Goal: Information Seeking & Learning: Check status

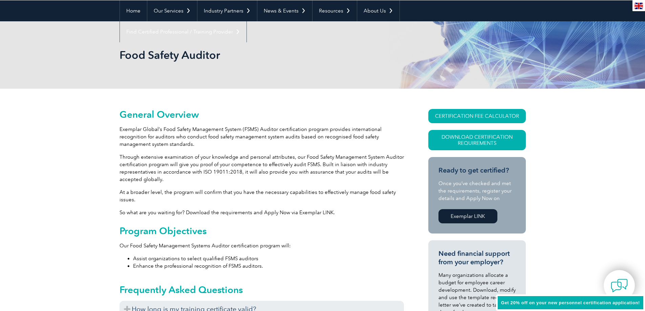
scroll to position [68, 0]
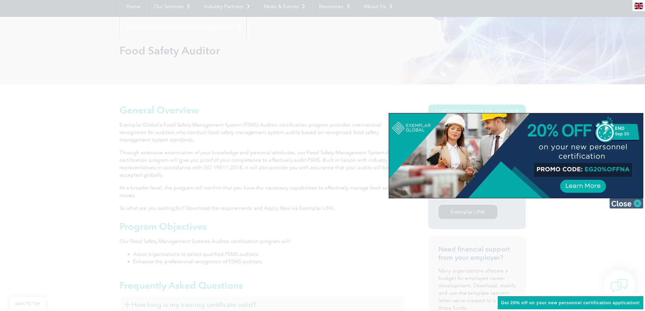
click at [638, 203] on img at bounding box center [627, 203] width 34 height 10
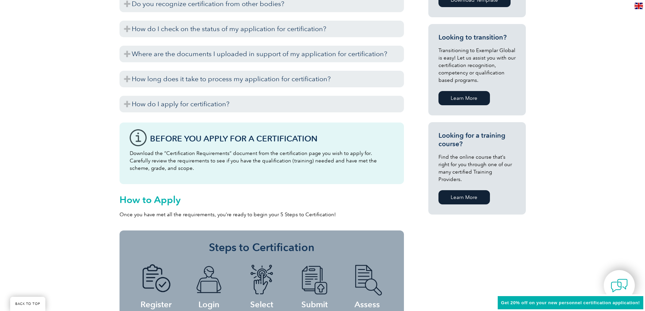
scroll to position [339, 0]
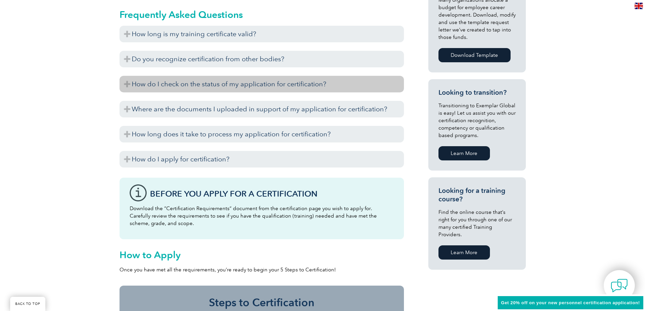
click at [229, 84] on h3 "How do I check on the status of my application for certification?" at bounding box center [262, 84] width 285 height 17
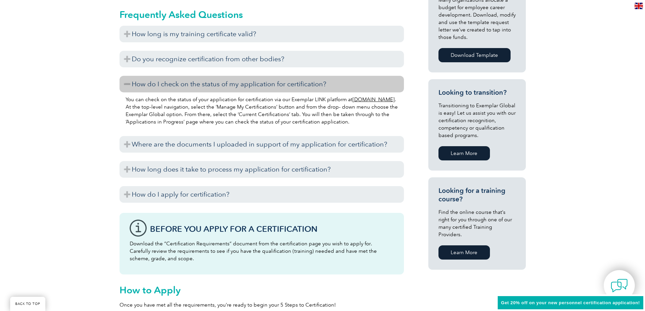
click at [229, 84] on h3 "How do I check on the status of my application for certification?" at bounding box center [262, 84] width 285 height 17
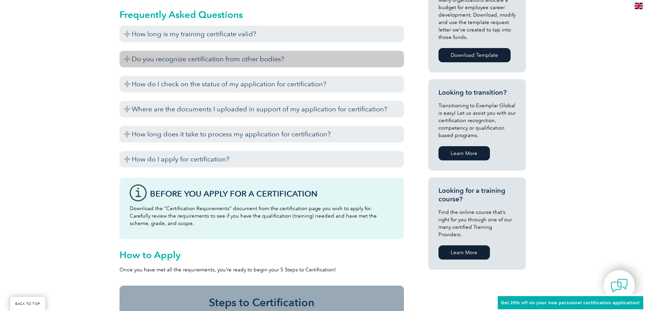
click at [224, 62] on h3 "Do you recognize certification from other bodies?" at bounding box center [262, 59] width 285 height 17
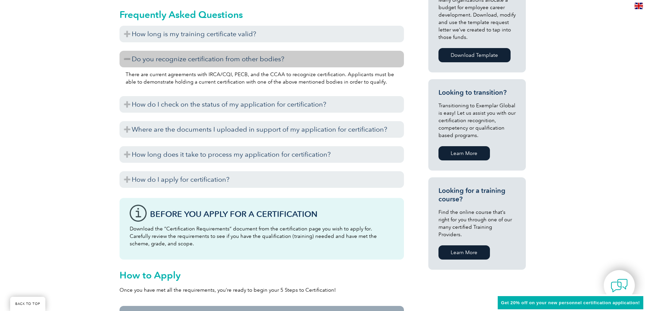
click at [224, 62] on h3 "Do you recognize certification from other bodies?" at bounding box center [262, 59] width 285 height 17
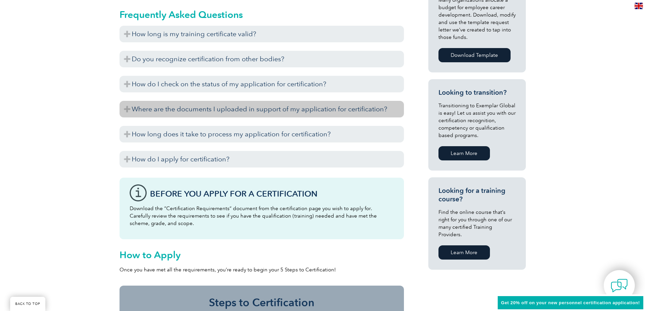
click at [204, 113] on h3 "Where are the documents I uploaded in support of my application for certificati…" at bounding box center [262, 109] width 285 height 17
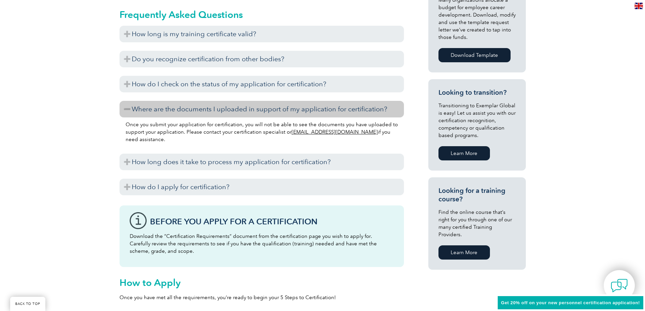
click at [204, 112] on h3 "Where are the documents I uploaded in support of my application for certificati…" at bounding box center [262, 109] width 285 height 17
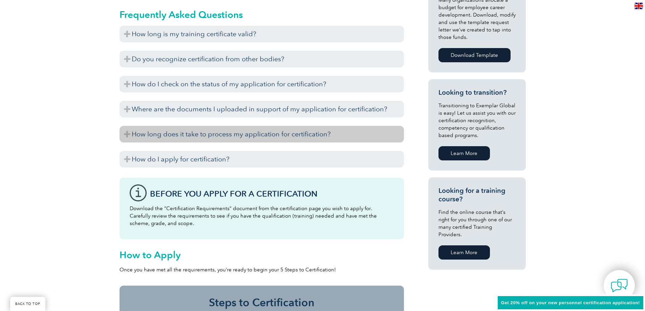
click at [203, 136] on h3 "How long does it take to process my application for certification?" at bounding box center [262, 134] width 285 height 17
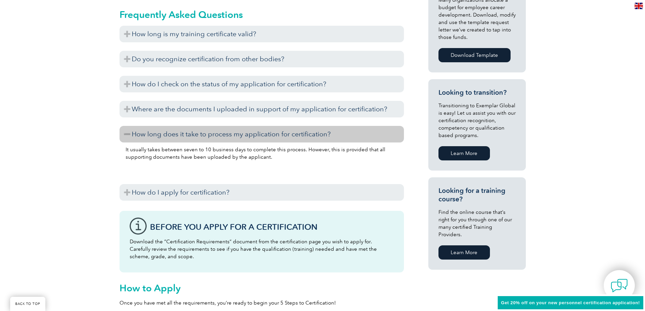
click at [203, 136] on h3 "How long does it take to process my application for certification?" at bounding box center [262, 134] width 285 height 17
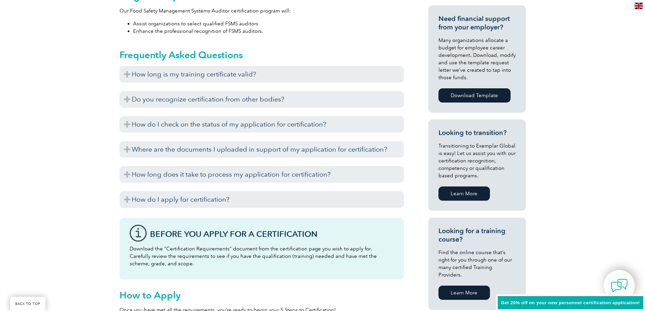
scroll to position [237, 0]
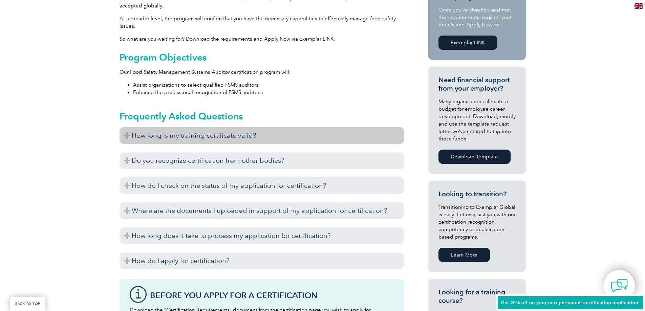
click at [190, 139] on h3 "How long is my training certificate valid?" at bounding box center [262, 135] width 285 height 17
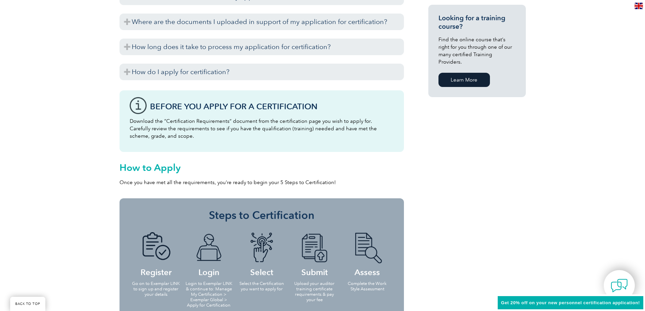
scroll to position [508, 0]
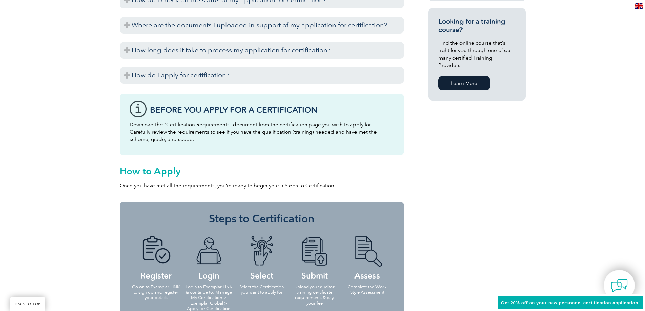
click at [461, 76] on link "Learn More" at bounding box center [464, 83] width 51 height 14
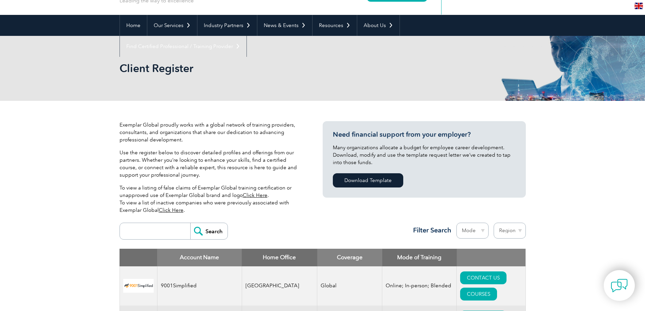
scroll to position [102, 0]
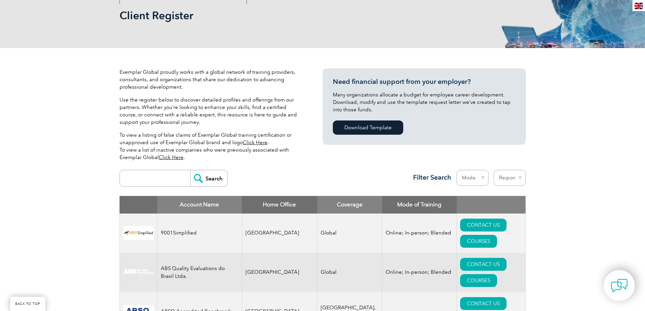
click at [161, 177] on input "search" at bounding box center [156, 178] width 67 height 16
type input "qms"
click at [190, 170] on input "Search" at bounding box center [208, 178] width 37 height 16
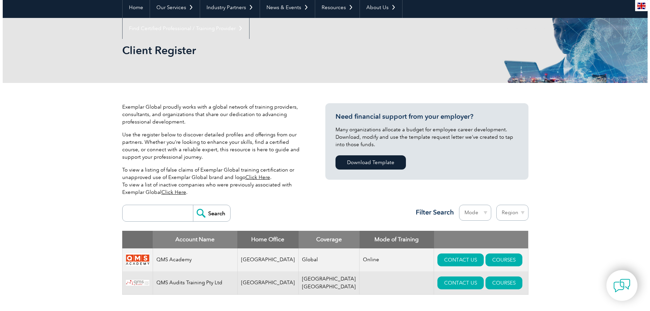
scroll to position [135, 0]
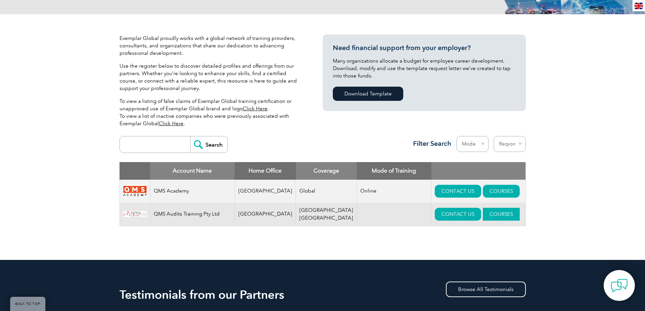
click at [484, 214] on link "COURSES" at bounding box center [501, 214] width 37 height 13
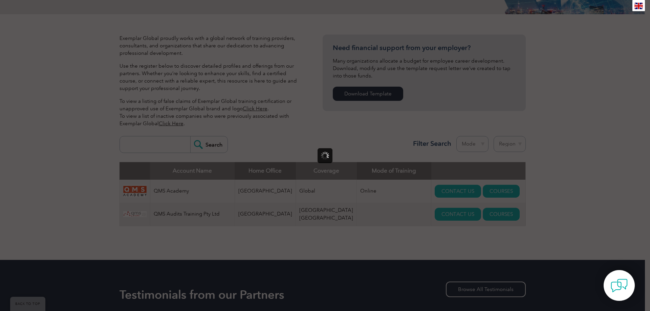
scroll to position [0, 0]
